Goal: Task Accomplishment & Management: Complete application form

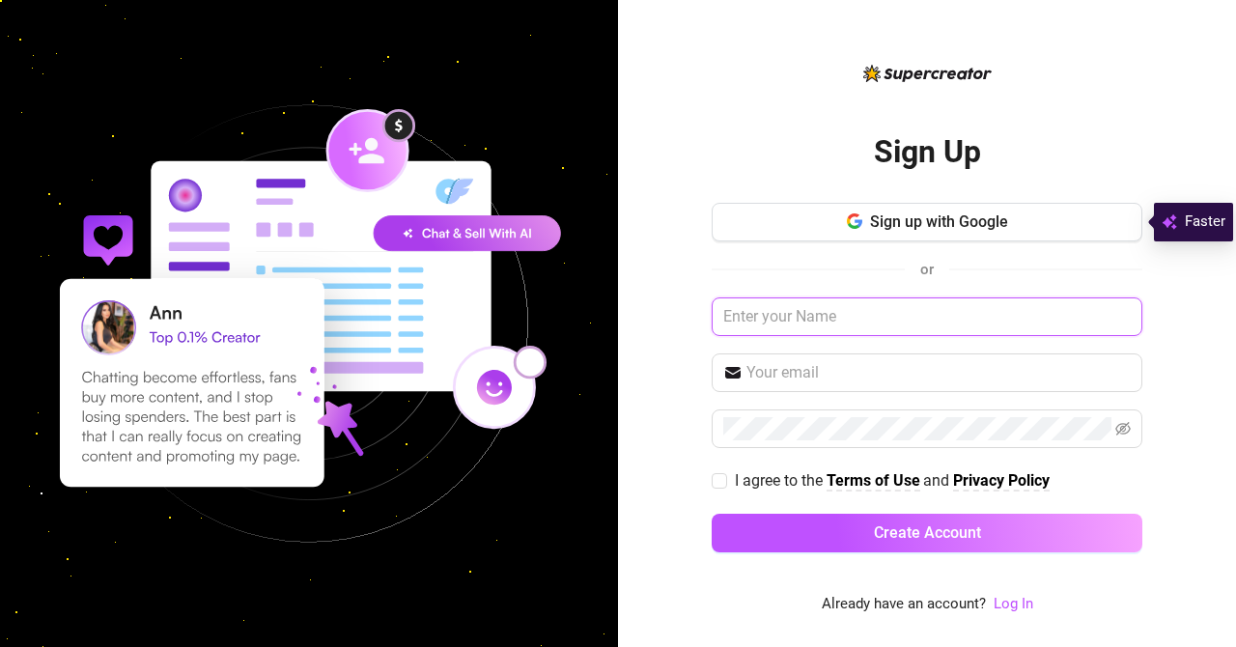
click at [759, 310] on input "text" at bounding box center [927, 316] width 431 height 39
click at [968, 310] on input "[PERSON_NAME][EMAIL_ADDRESS][DOMAIN_NAME]" at bounding box center [927, 316] width 431 height 39
type input "J"
type input "[DATE]"
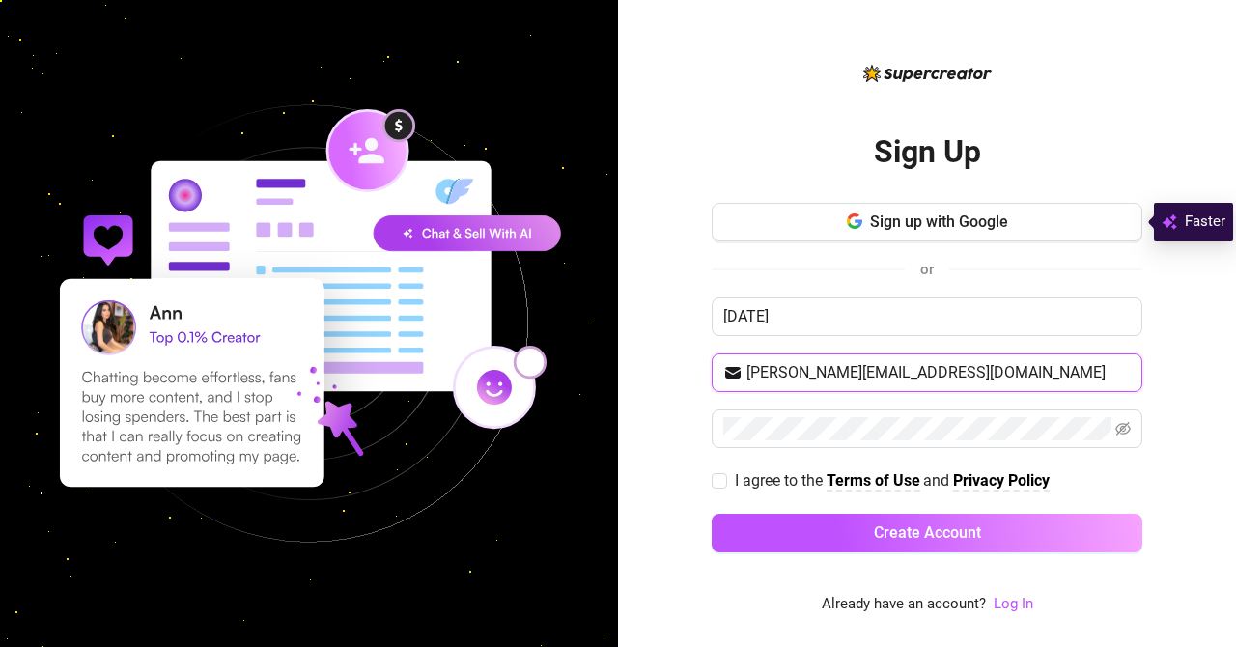
type input "[PERSON_NAME][EMAIL_ADDRESS][DOMAIN_NAME]"
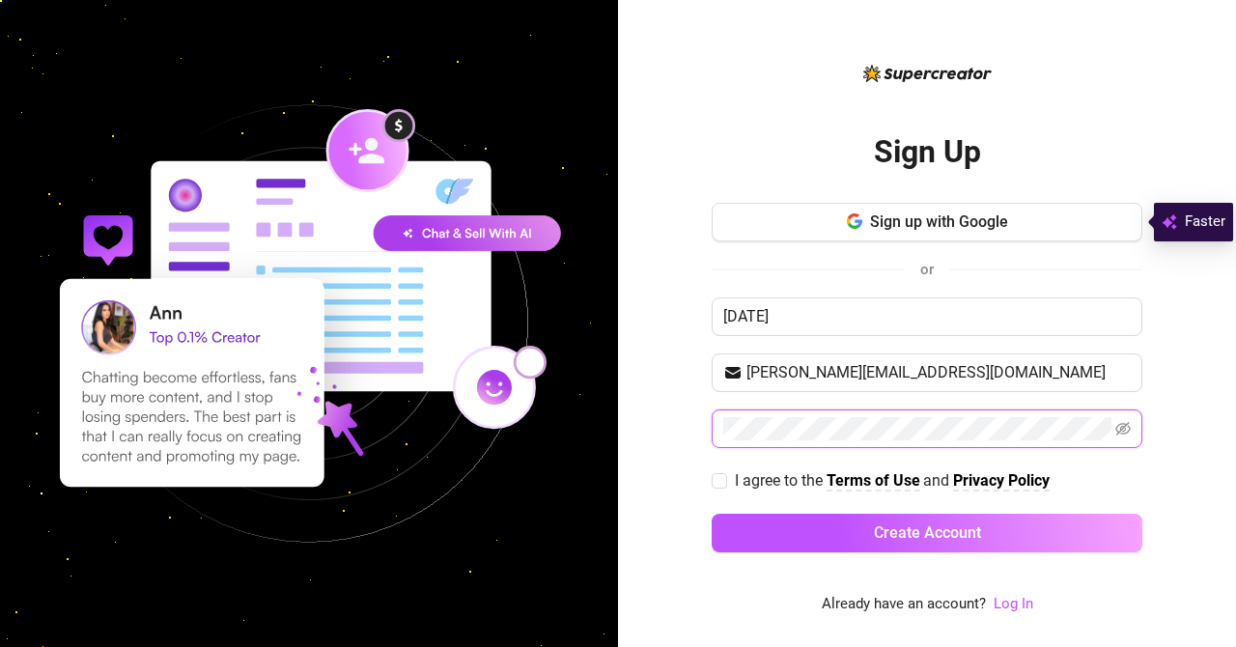
click at [712, 514] on button "Create Account" at bounding box center [927, 533] width 431 height 39
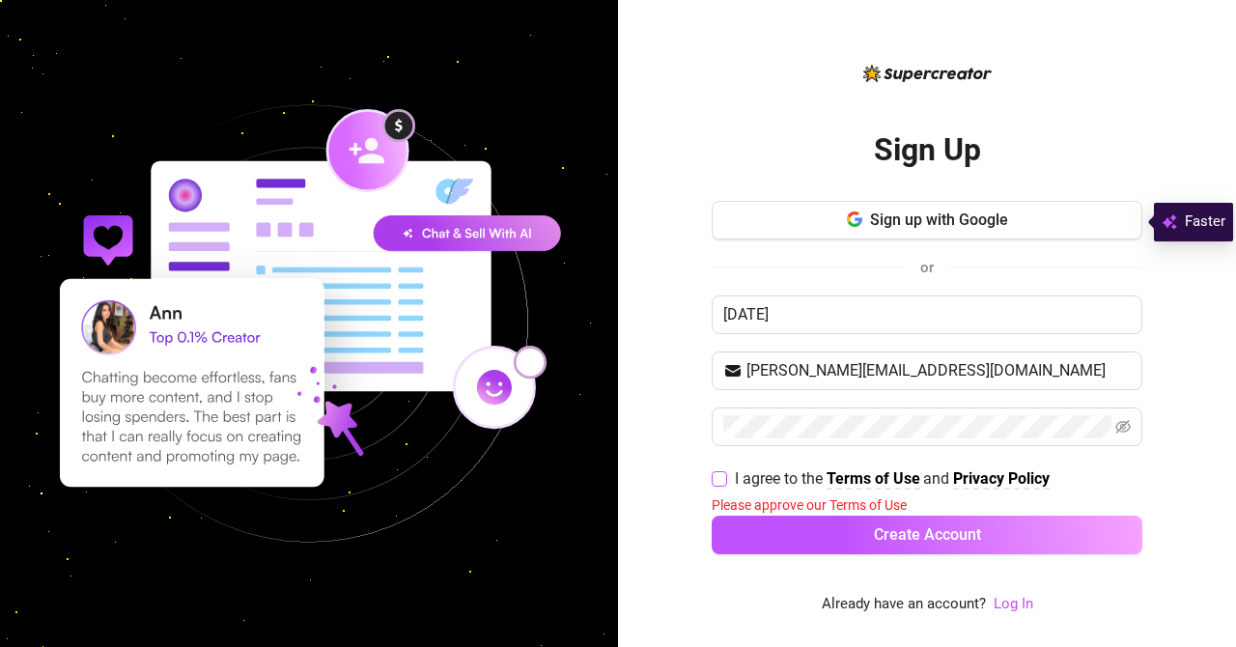
click at [718, 474] on input "I agree to the Terms of Use and Privacy Policy" at bounding box center [719, 478] width 14 height 14
checkbox input "true"
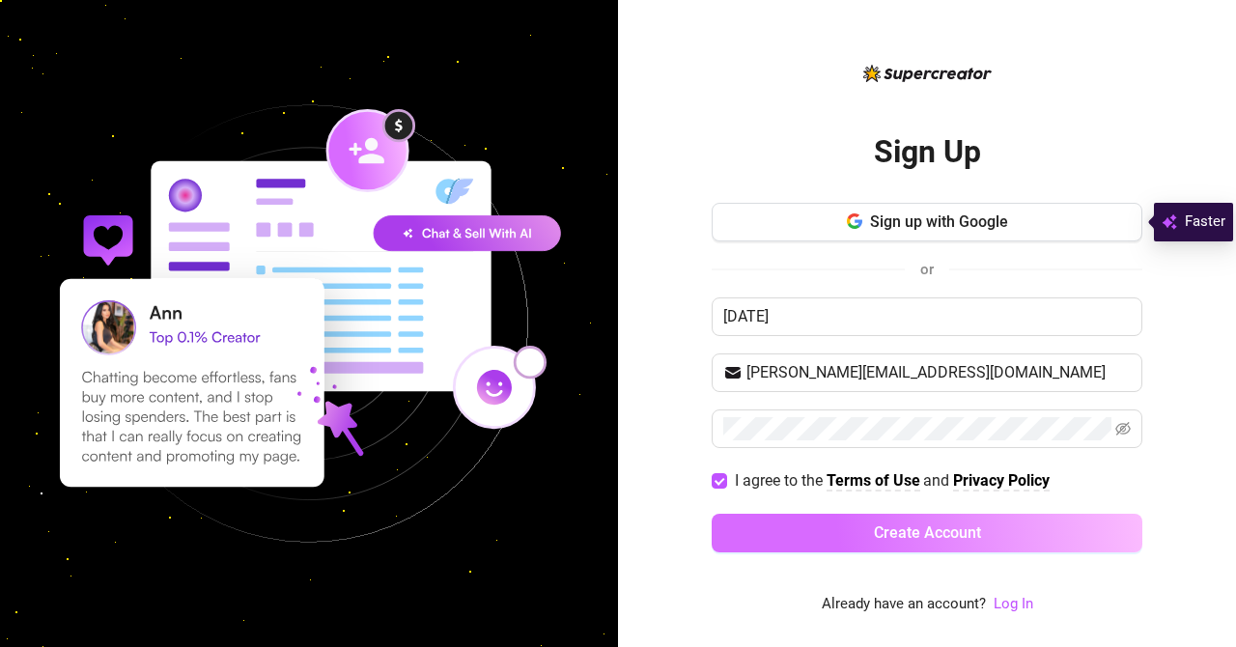
click at [788, 538] on button "Create Account" at bounding box center [927, 533] width 431 height 39
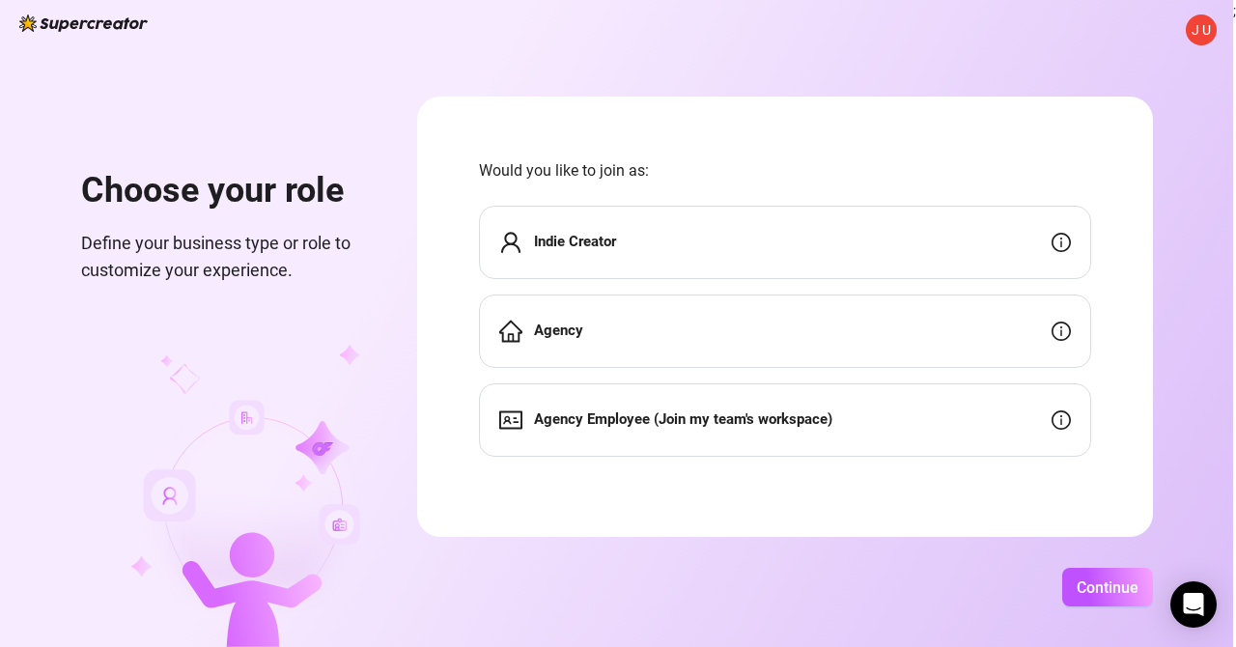
click at [809, 256] on div "Indie Creator" at bounding box center [785, 242] width 612 height 73
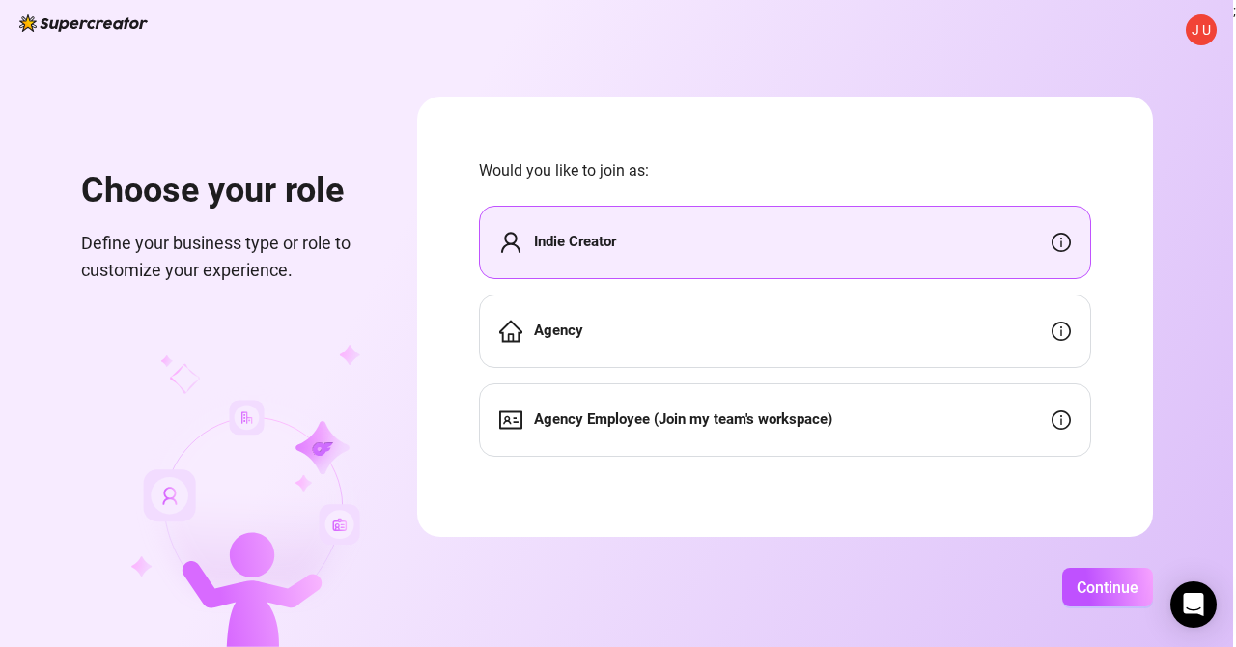
click at [789, 248] on div "Indie Creator" at bounding box center [785, 242] width 612 height 73
